Goal: Find specific page/section: Find specific page/section

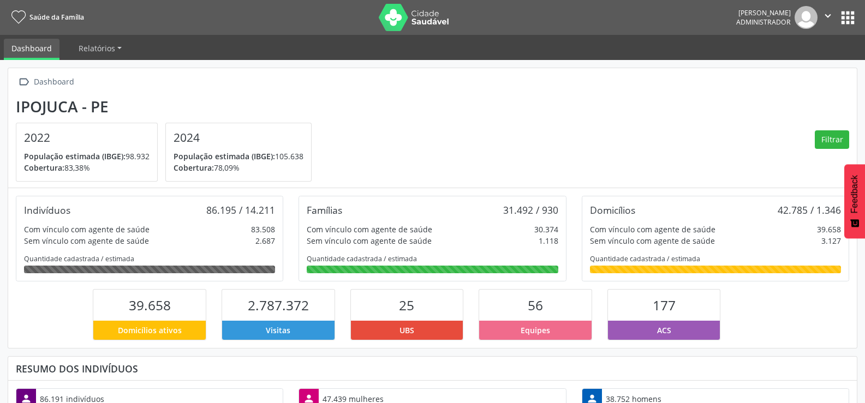
scroll to position [181, 283]
click at [843, 23] on button "apps" at bounding box center [847, 17] width 19 height 19
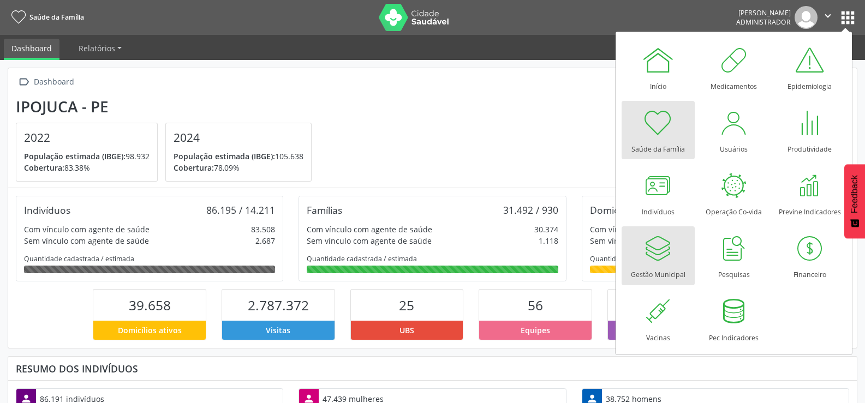
click at [662, 244] on div at bounding box center [658, 248] width 33 height 33
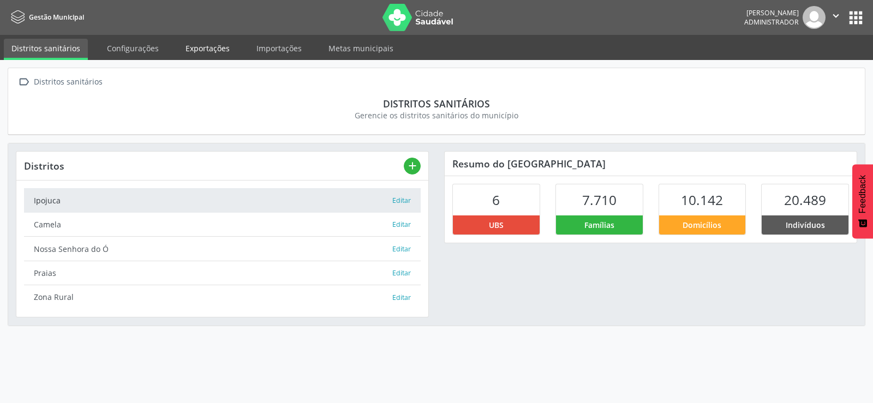
click at [203, 47] on link "Exportações" at bounding box center [207, 48] width 59 height 19
